Goal: Information Seeking & Learning: Learn about a topic

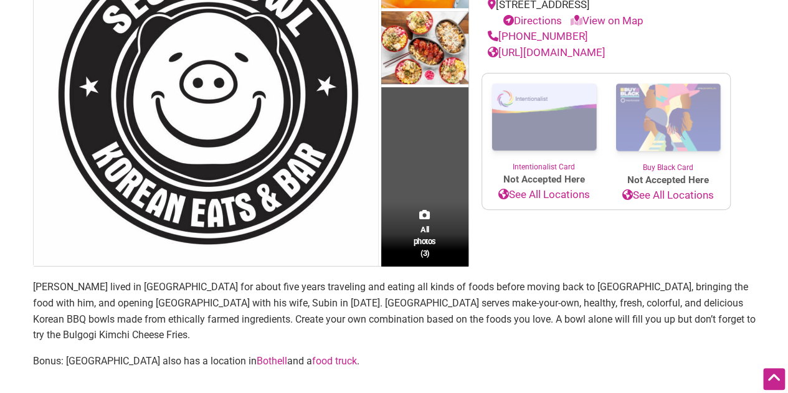
scroll to position [313, 0]
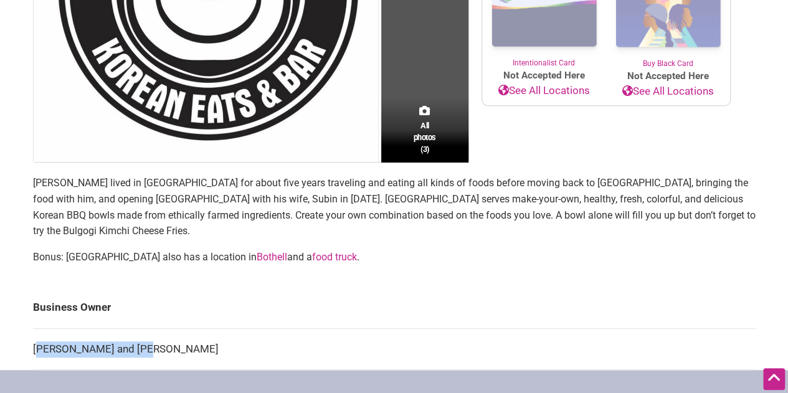
drag, startPoint x: 150, startPoint y: 333, endPoint x: 41, endPoint y: 328, distance: 108.6
click at [41, 328] on td "[PERSON_NAME] and [PERSON_NAME]" at bounding box center [394, 349] width 723 height 42
click at [40, 328] on td "[PERSON_NAME] and [PERSON_NAME]" at bounding box center [394, 349] width 723 height 42
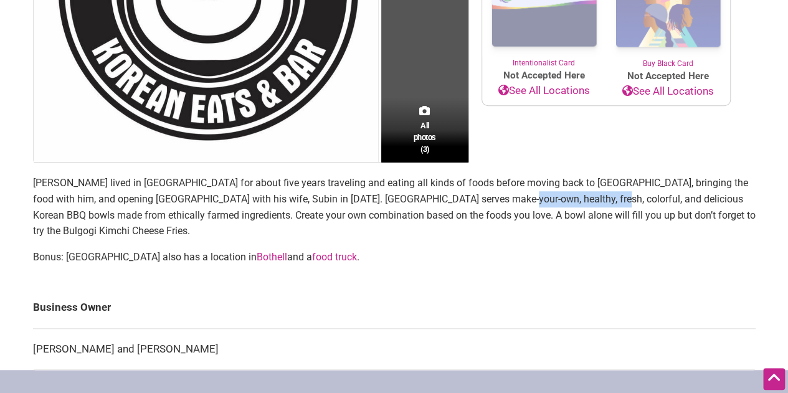
drag, startPoint x: 457, startPoint y: 205, endPoint x: 561, endPoint y: 202, distance: 103.5
click at [561, 202] on p "[PERSON_NAME] lived in [GEOGRAPHIC_DATA] for about five years traveling and eat…" at bounding box center [394, 207] width 723 height 64
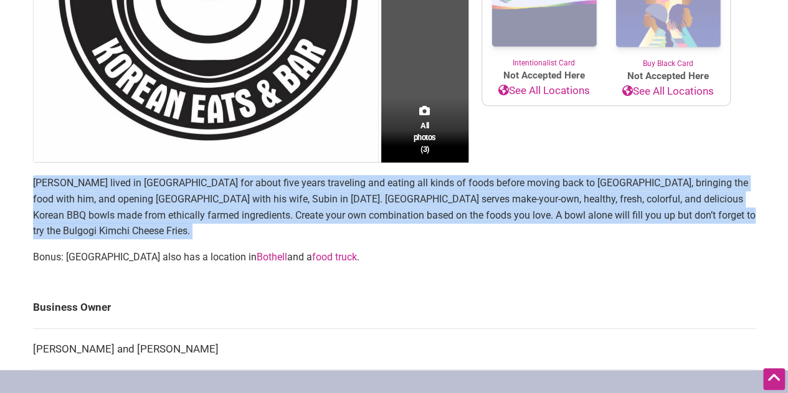
click at [561, 202] on p "[PERSON_NAME] lived in [GEOGRAPHIC_DATA] for about five years traveling and eat…" at bounding box center [394, 207] width 723 height 64
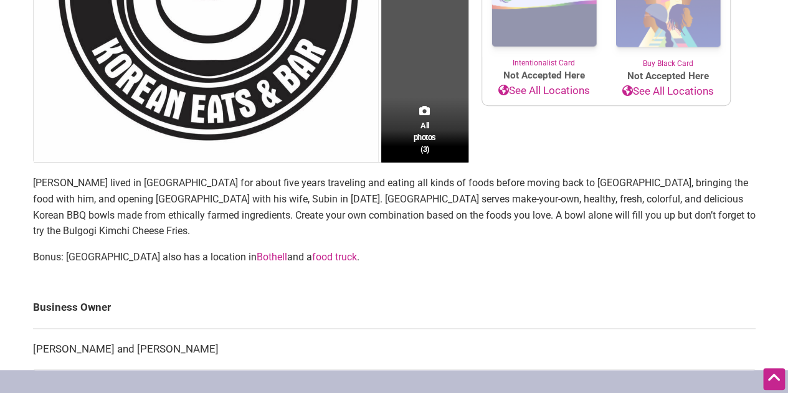
click at [561, 194] on p "[PERSON_NAME] lived in [GEOGRAPHIC_DATA] for about five years traveling and eat…" at bounding box center [394, 207] width 723 height 64
